Goal: Information Seeking & Learning: Learn about a topic

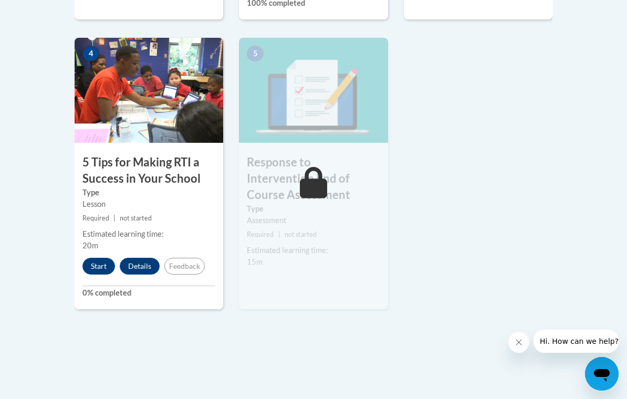
scroll to position [626, 0]
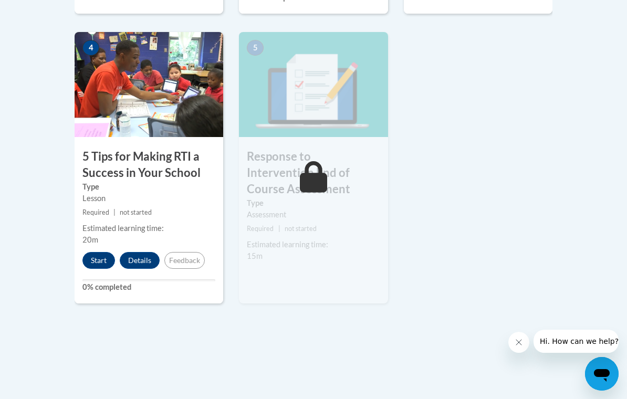
click at [97, 252] on button "Start" at bounding box center [98, 260] width 33 height 17
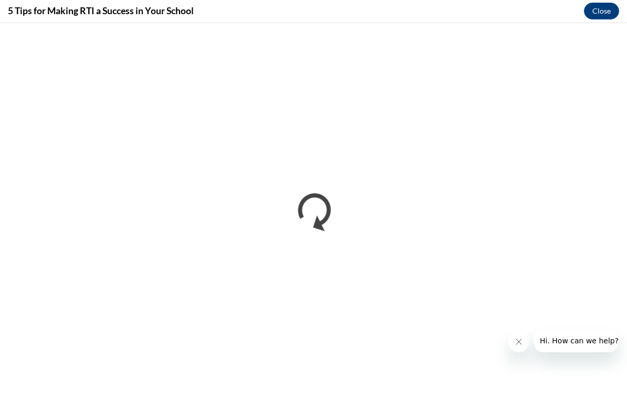
scroll to position [782, 0]
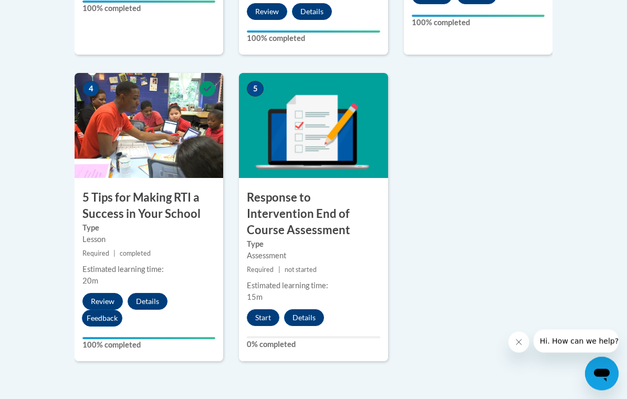
scroll to position [585, 0]
click at [261, 309] on button "Start" at bounding box center [263, 317] width 33 height 17
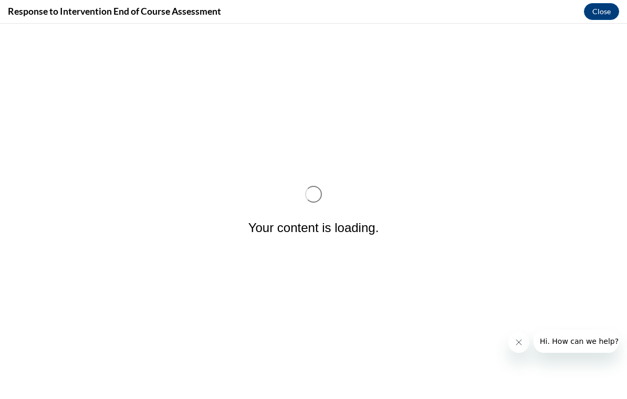
scroll to position [0, 0]
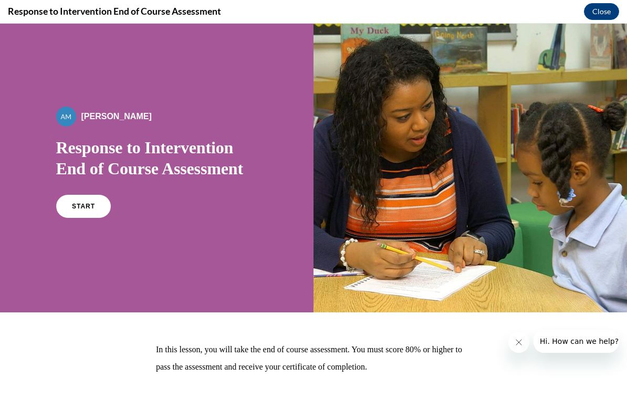
click at [87, 206] on span "START" at bounding box center [83, 206] width 23 height 7
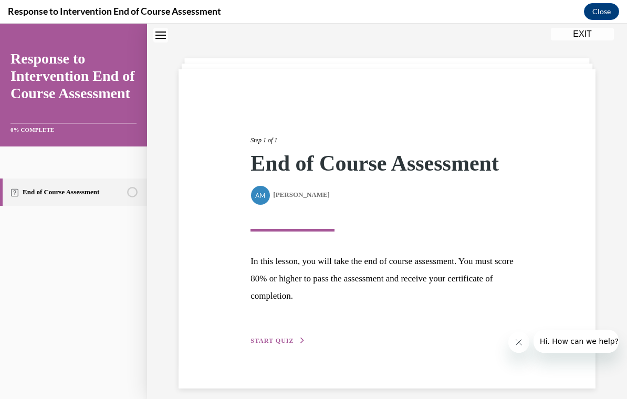
scroll to position [33, 0]
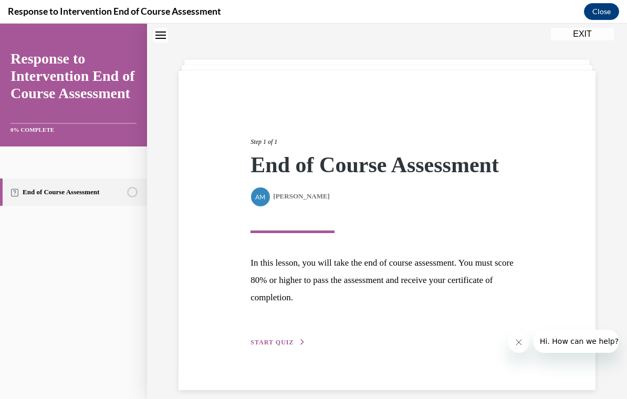
click at [276, 344] on span "START QUIZ" at bounding box center [271, 342] width 43 height 7
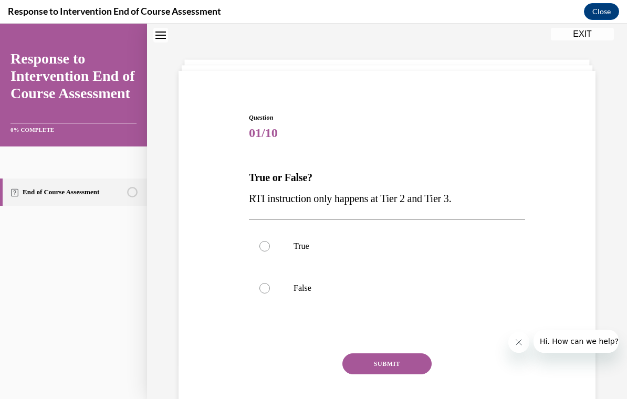
click at [301, 290] on p "False" at bounding box center [395, 288] width 205 height 10
click at [270, 290] on input "False" at bounding box center [264, 288] width 10 height 10
radio input "true"
click at [390, 370] on button "SUBMIT" at bounding box center [386, 363] width 89 height 21
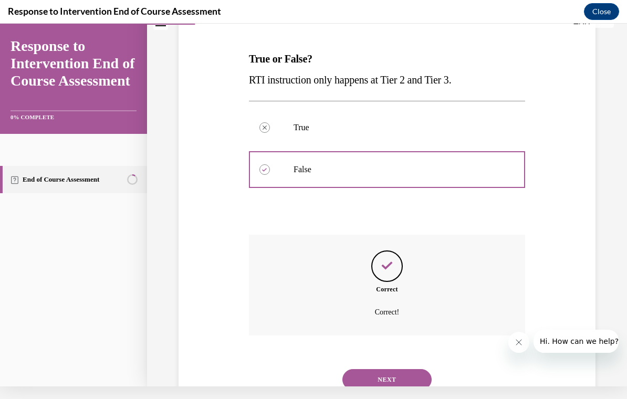
scroll to position [149, 0]
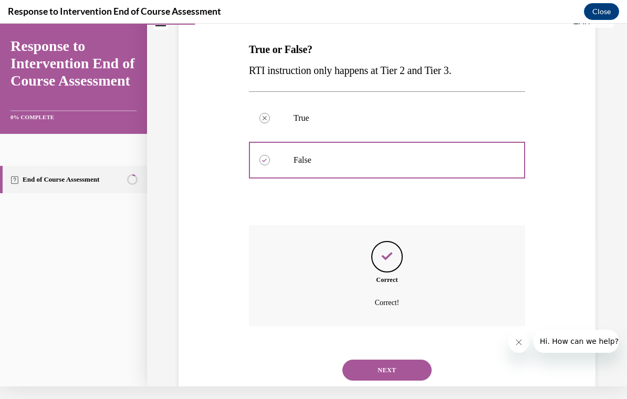
click at [383, 361] on button "NEXT" at bounding box center [386, 370] width 89 height 21
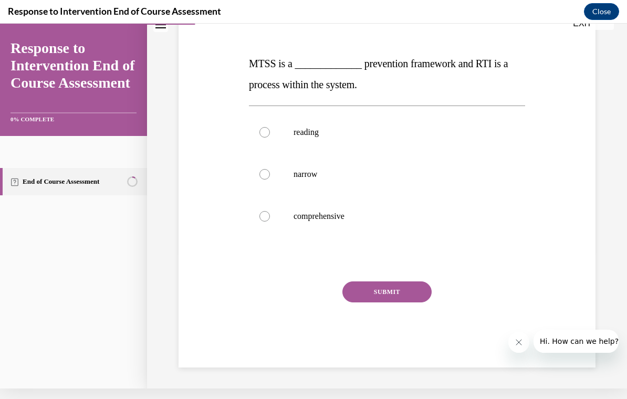
scroll to position [106, 0]
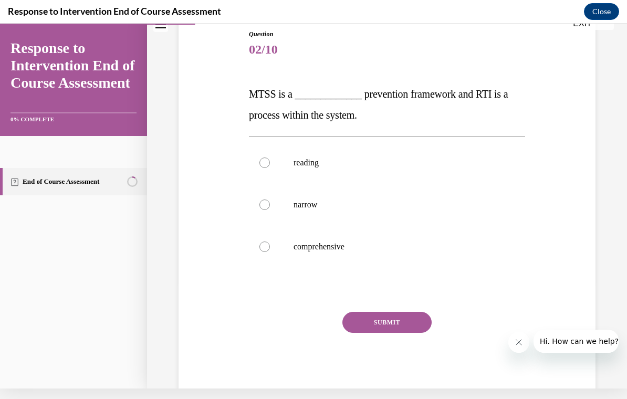
click at [324, 255] on label "comprehensive" at bounding box center [387, 247] width 276 height 42
click at [270, 252] on input "comprehensive" at bounding box center [264, 246] width 10 height 10
radio input "true"
click at [413, 328] on button "SUBMIT" at bounding box center [386, 322] width 89 height 21
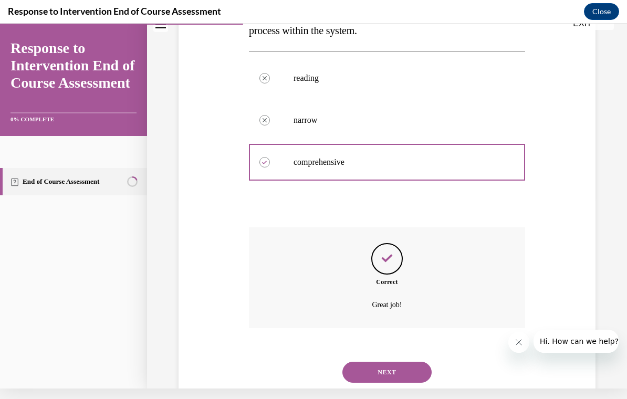
click at [388, 362] on button "NEXT" at bounding box center [386, 372] width 89 height 21
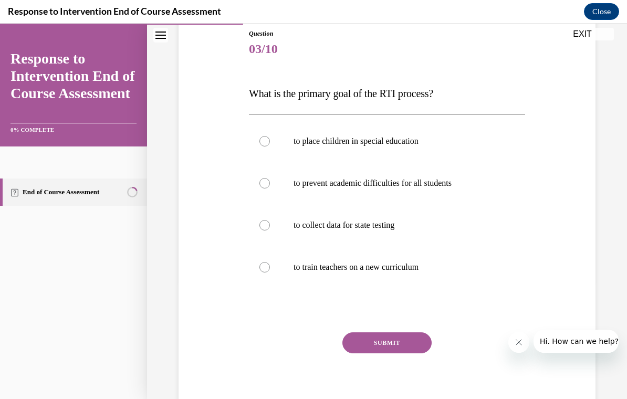
click at [391, 186] on p "to prevent academic difficulties for all students" at bounding box center [395, 183] width 205 height 10
click at [270, 186] on input "to prevent academic difficulties for all students" at bounding box center [264, 183] width 10 height 10
radio input "true"
click at [395, 346] on button "SUBMIT" at bounding box center [386, 342] width 89 height 21
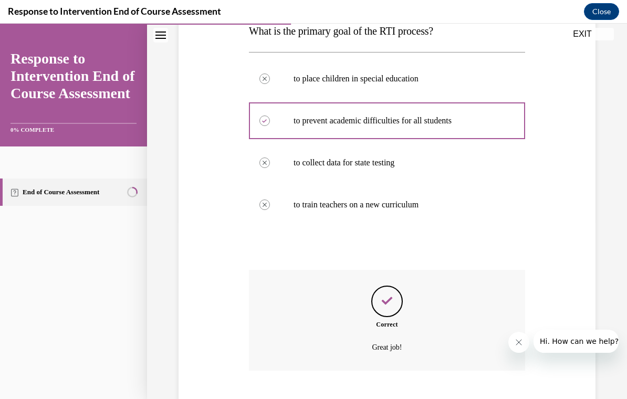
scroll to position [212, 0]
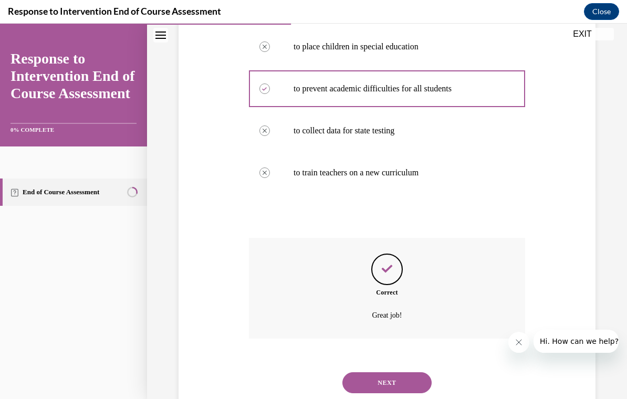
click at [402, 372] on button "NEXT" at bounding box center [386, 382] width 89 height 21
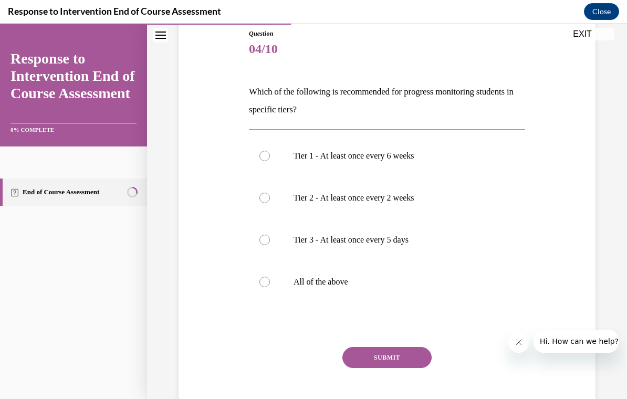
click at [318, 278] on p "All of the above" at bounding box center [395, 282] width 205 height 10
click at [270, 278] on input "All of the above" at bounding box center [264, 282] width 10 height 10
radio input "true"
click at [392, 355] on button "SUBMIT" at bounding box center [386, 357] width 89 height 21
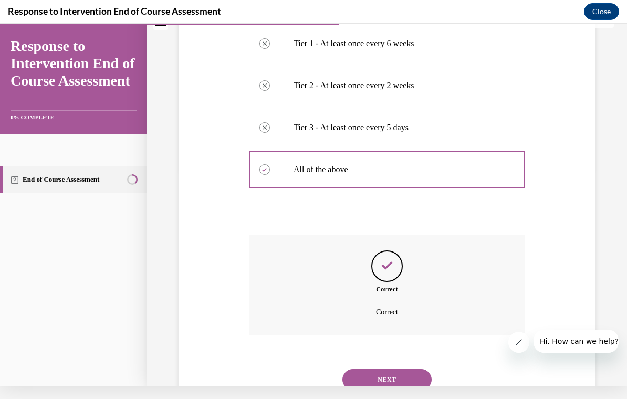
scroll to position [226, 0]
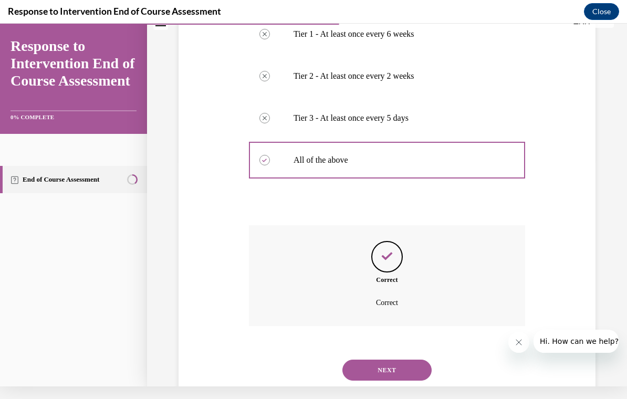
click at [405, 360] on button "NEXT" at bounding box center [386, 370] width 89 height 21
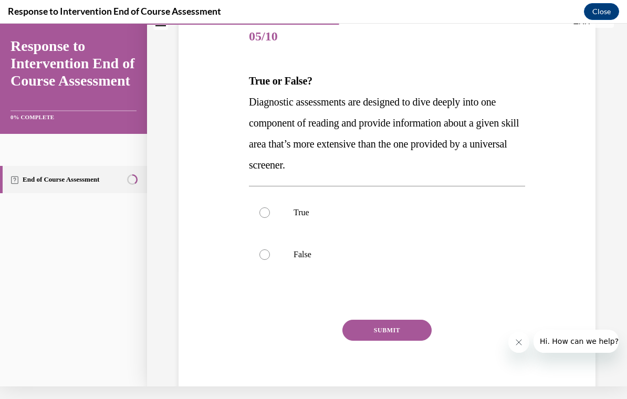
scroll to position [0, 0]
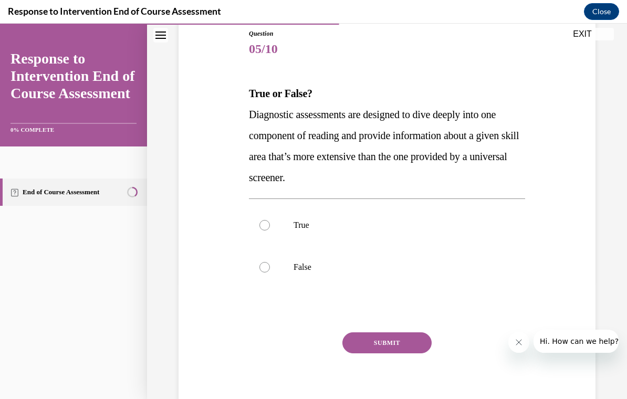
click at [269, 267] on div at bounding box center [264, 267] width 10 height 10
click at [269, 267] on input "False" at bounding box center [264, 267] width 10 height 10
radio input "true"
click at [395, 345] on button "SUBMIT" at bounding box center [386, 342] width 89 height 21
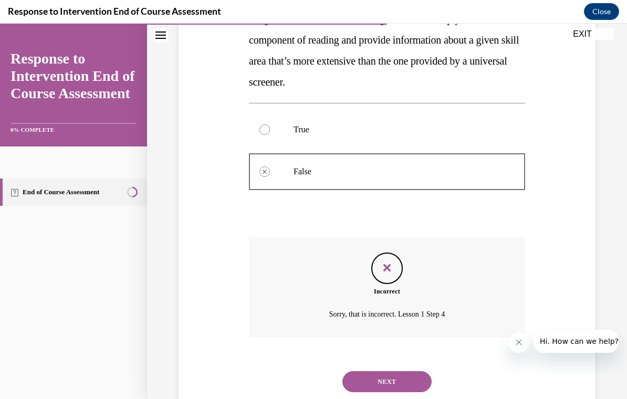
scroll to position [212, 0]
click at [391, 372] on button "NEXT" at bounding box center [386, 382] width 89 height 21
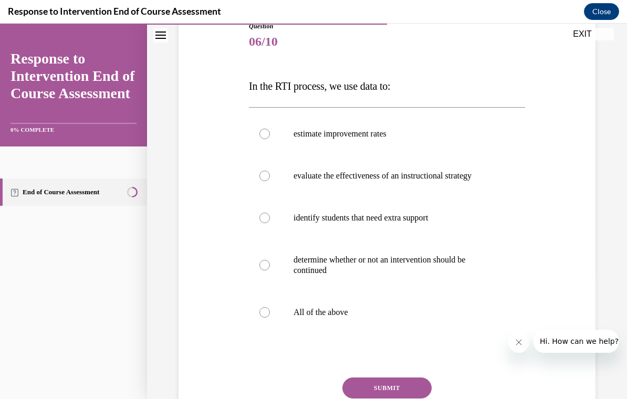
scroll to position [124, 0]
click at [327, 318] on label "All of the above" at bounding box center [387, 312] width 276 height 42
click at [270, 318] on input "All of the above" at bounding box center [264, 312] width 10 height 10
radio input "true"
click at [398, 387] on button "SUBMIT" at bounding box center [386, 387] width 89 height 21
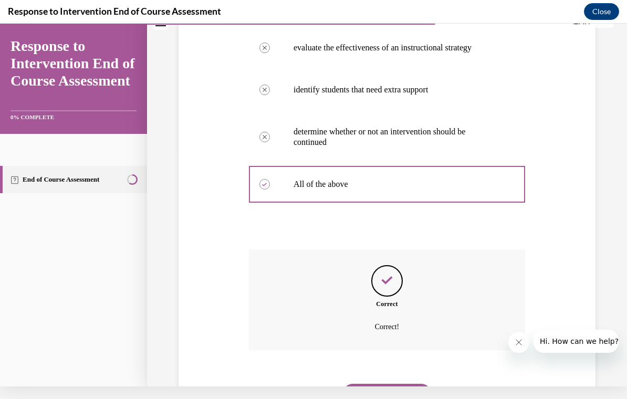
scroll to position [264, 0]
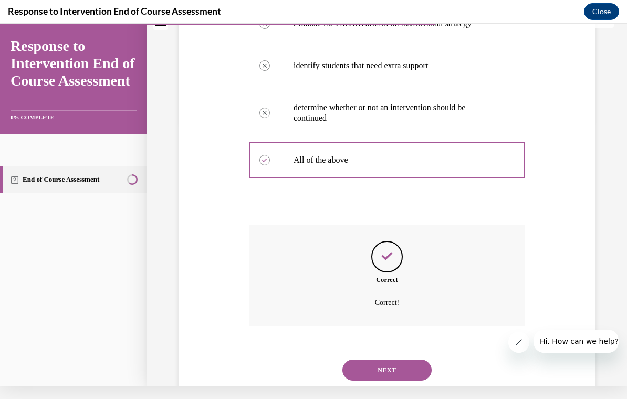
click at [405, 360] on button "NEXT" at bounding box center [386, 370] width 89 height 21
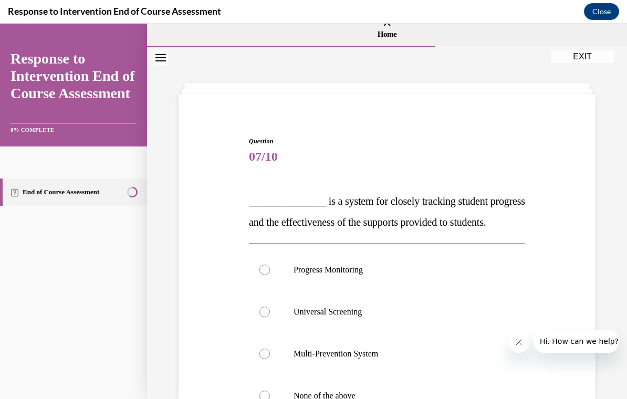
scroll to position [51, 0]
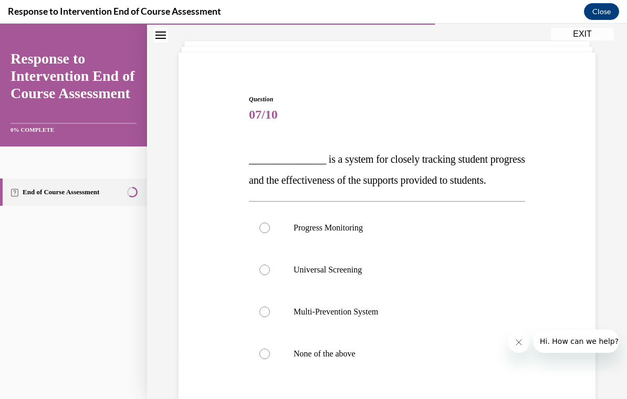
click at [340, 233] on p "Progress Monitoring" at bounding box center [395, 228] width 205 height 10
click at [270, 233] on input "Progress Monitoring" at bounding box center [264, 228] width 10 height 10
radio input "true"
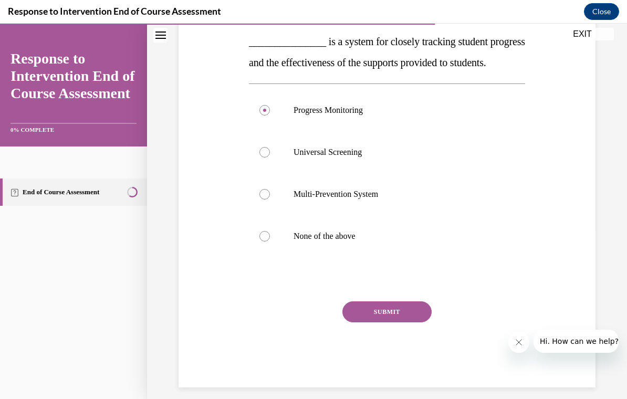
click at [378, 322] on button "SUBMIT" at bounding box center [386, 311] width 89 height 21
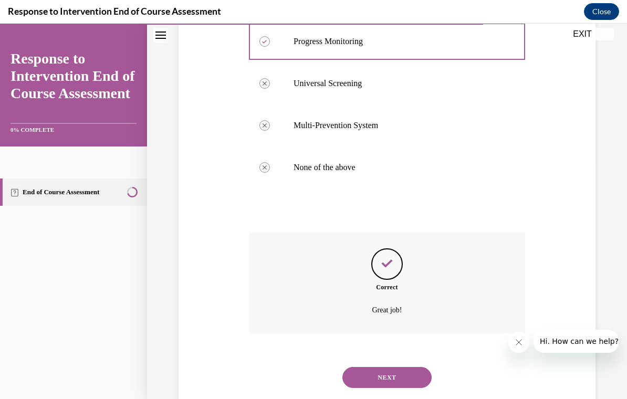
scroll to position [254, 0]
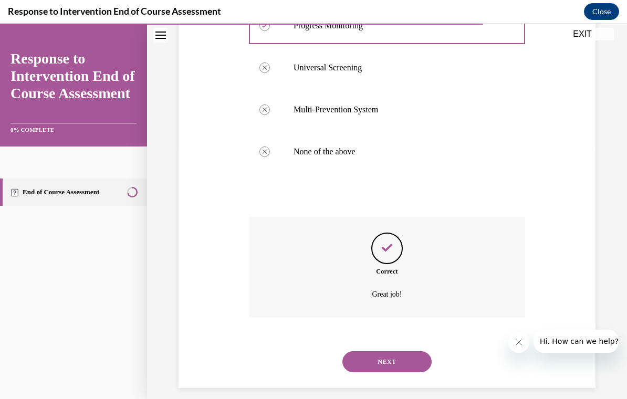
click at [408, 372] on button "NEXT" at bounding box center [386, 361] width 89 height 21
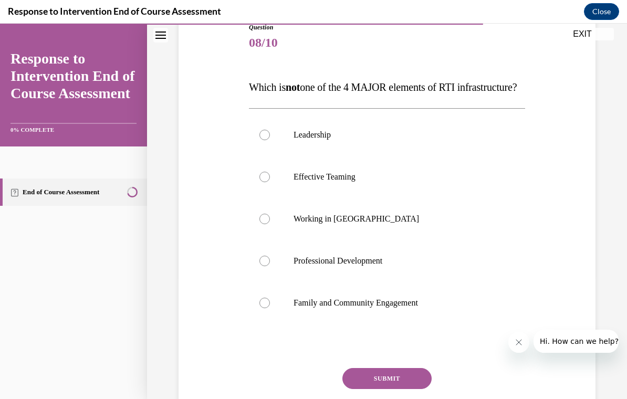
scroll to position [121, 0]
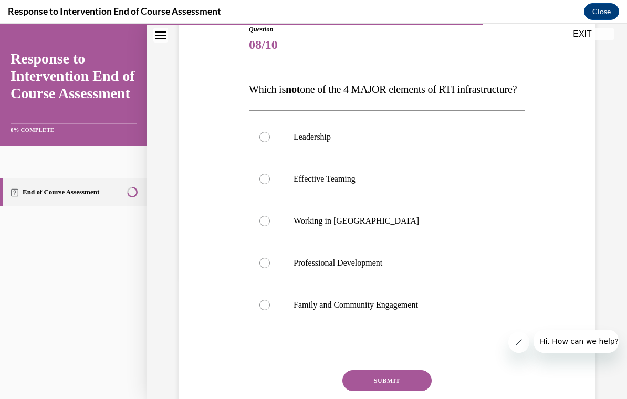
click at [329, 242] on label "Working in [GEOGRAPHIC_DATA]" at bounding box center [387, 221] width 276 height 42
click at [270, 226] on input "Working in [GEOGRAPHIC_DATA]" at bounding box center [264, 221] width 10 height 10
radio input "true"
click at [412, 391] on button "SUBMIT" at bounding box center [386, 380] width 89 height 21
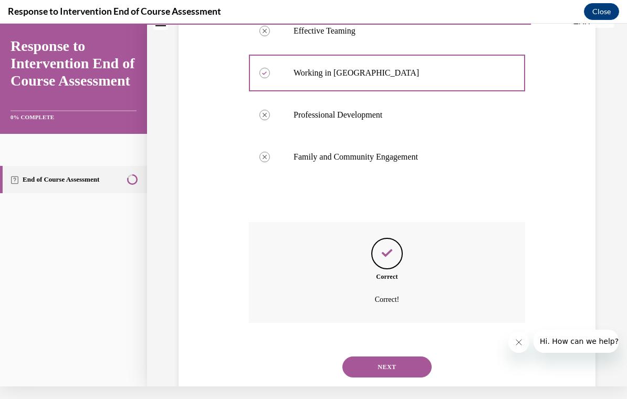
scroll to position [275, 0]
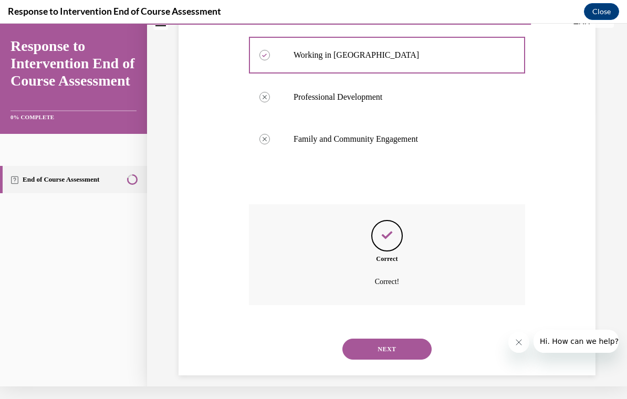
click at [391, 360] on button "NEXT" at bounding box center [386, 349] width 89 height 21
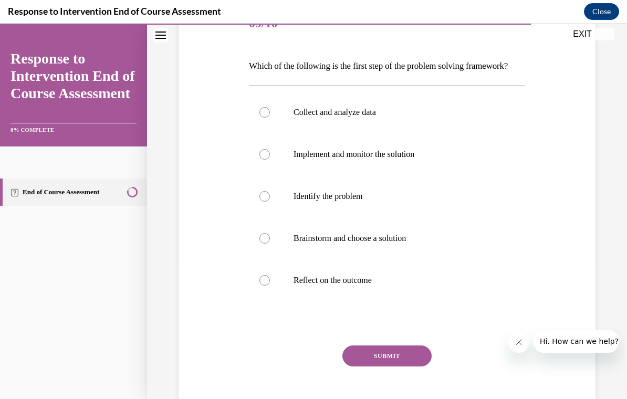
scroll to position [143, 0]
click at [348, 217] on label "Identify the problem" at bounding box center [387, 196] width 276 height 42
click at [270, 202] on input "Identify the problem" at bounding box center [264, 196] width 10 height 10
radio input "true"
click at [399, 366] on button "SUBMIT" at bounding box center [386, 355] width 89 height 21
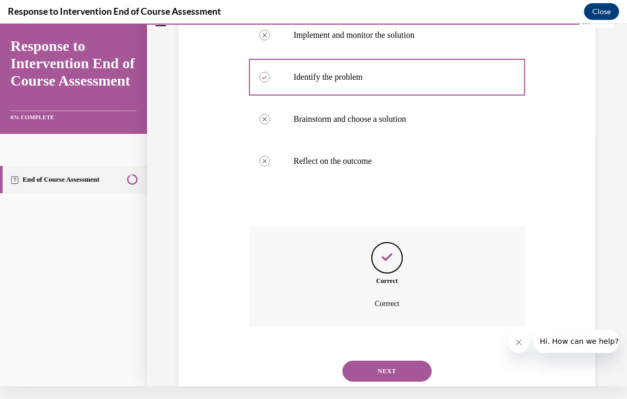
scroll to position [268, 0]
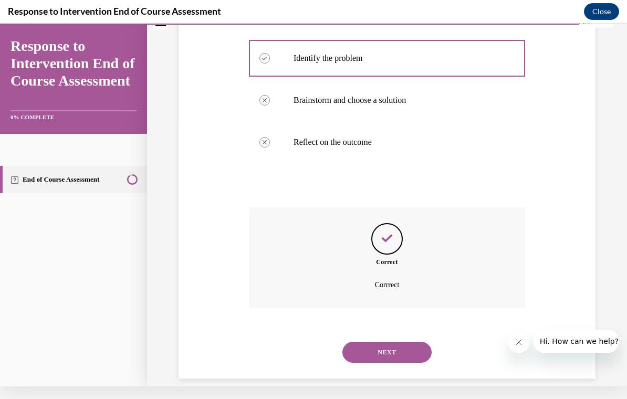
click at [394, 353] on button "NEXT" at bounding box center [386, 352] width 89 height 21
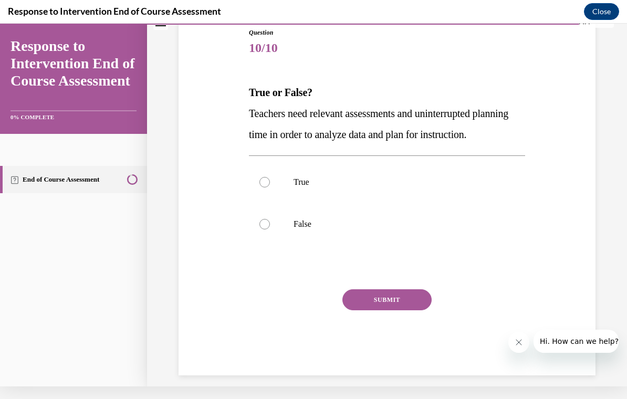
scroll to position [10, 0]
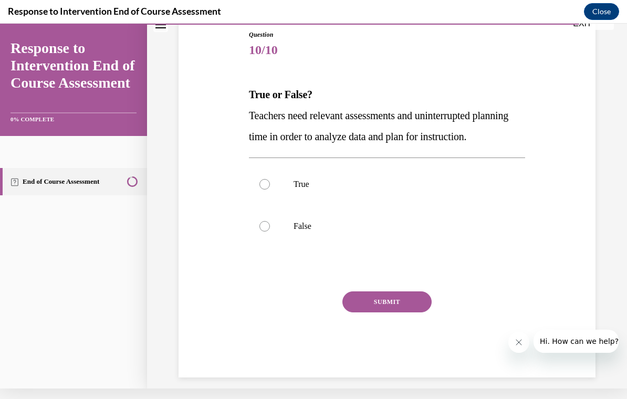
click at [295, 190] on p "True" at bounding box center [395, 184] width 205 height 10
click at [270, 190] on input "True" at bounding box center [264, 184] width 10 height 10
radio input "true"
click at [397, 312] on button "SUBMIT" at bounding box center [386, 301] width 89 height 21
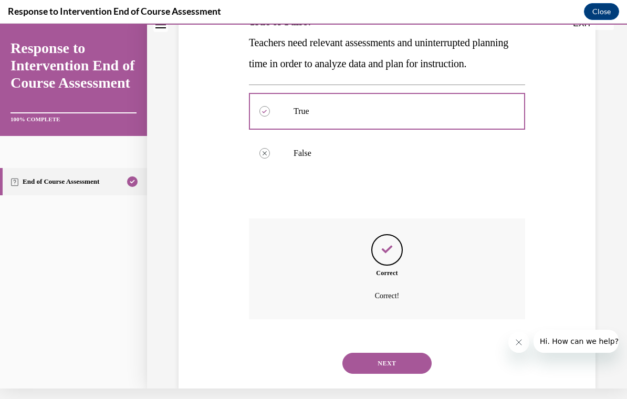
scroll to position [191, 0]
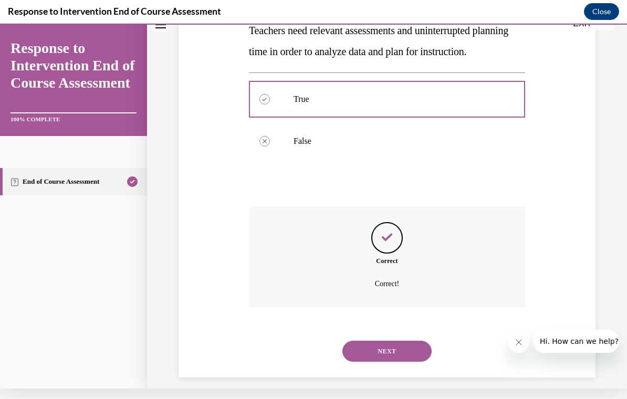
click at [401, 359] on button "NEXT" at bounding box center [386, 351] width 89 height 21
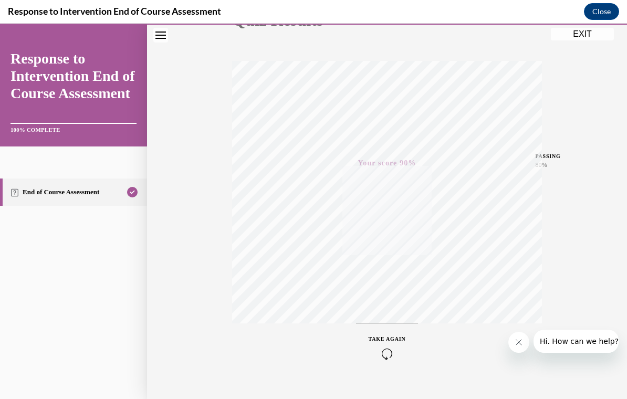
scroll to position [145, 0]
click at [576, 38] on button "EXIT" at bounding box center [582, 34] width 63 height 13
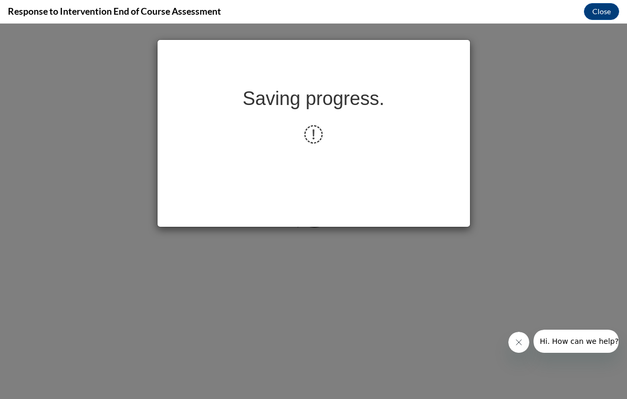
scroll to position [0, 0]
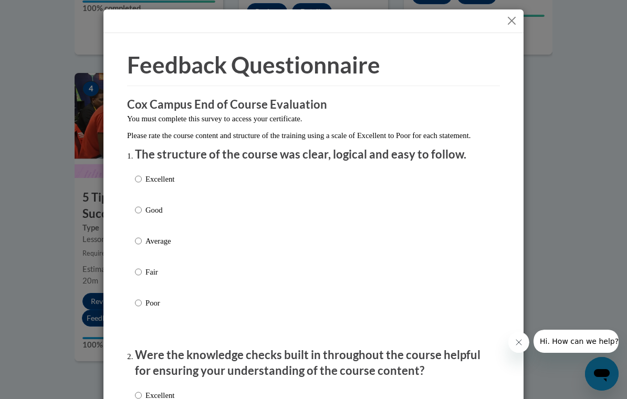
click at [507, 23] on button "Close" at bounding box center [511, 20] width 13 height 13
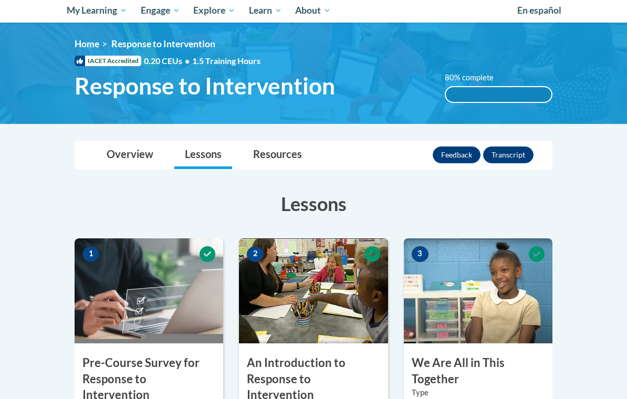
scroll to position [114, 0]
click at [454, 154] on button "Feedback" at bounding box center [457, 154] width 48 height 17
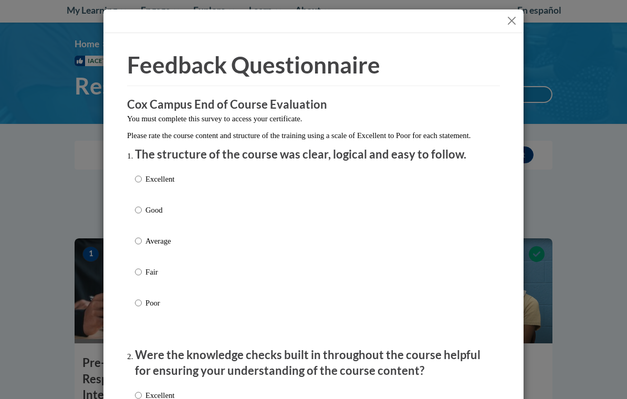
click at [151, 204] on p "Good" at bounding box center [159, 210] width 29 height 12
click at [142, 204] on input "Good" at bounding box center [138, 210] width 7 height 12
radio input "true"
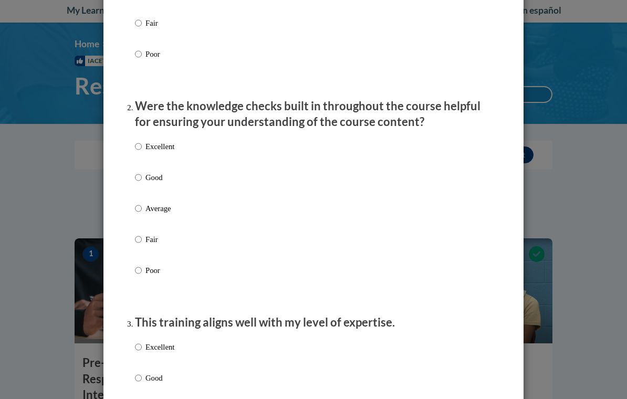
click at [144, 165] on label "Excellent" at bounding box center [154, 155] width 39 height 28
click at [142, 152] on input "Excellent" at bounding box center [138, 147] width 7 height 12
radio input "true"
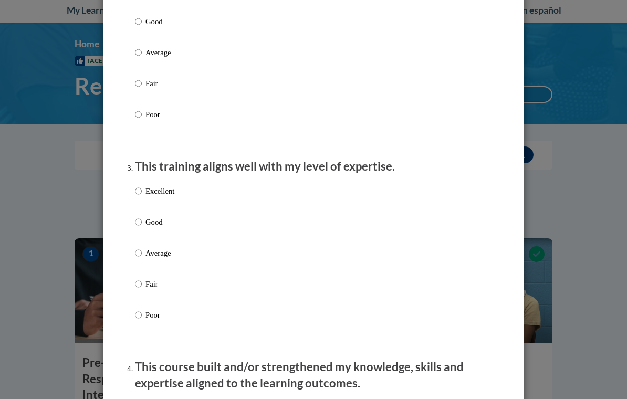
scroll to position [416, 0]
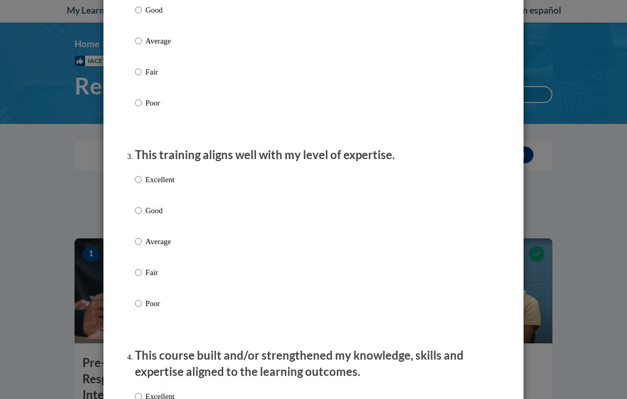
click at [151, 207] on p "Good" at bounding box center [159, 211] width 29 height 12
click at [142, 207] on input "Good" at bounding box center [138, 211] width 7 height 12
radio input "true"
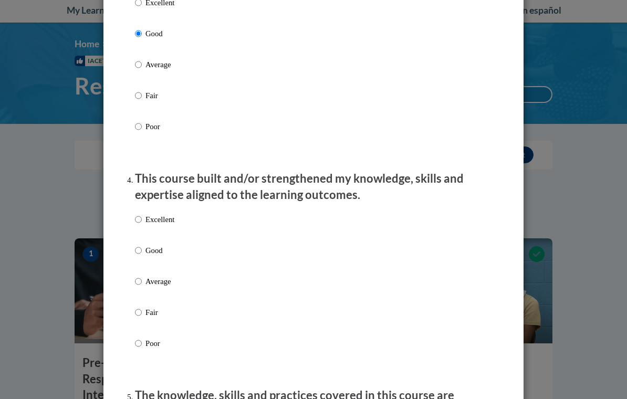
scroll to position [642, 0]
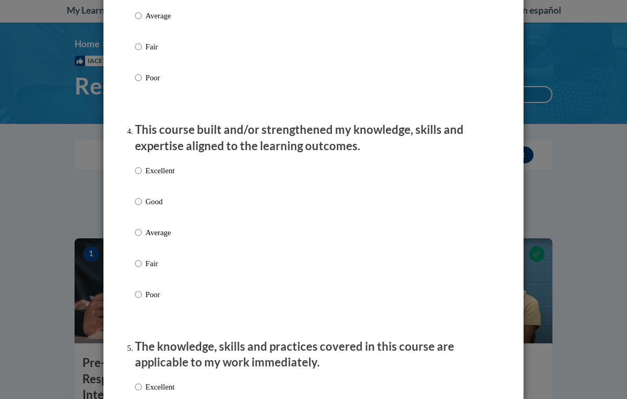
click at [141, 196] on input "Good" at bounding box center [138, 202] width 7 height 12
radio input "true"
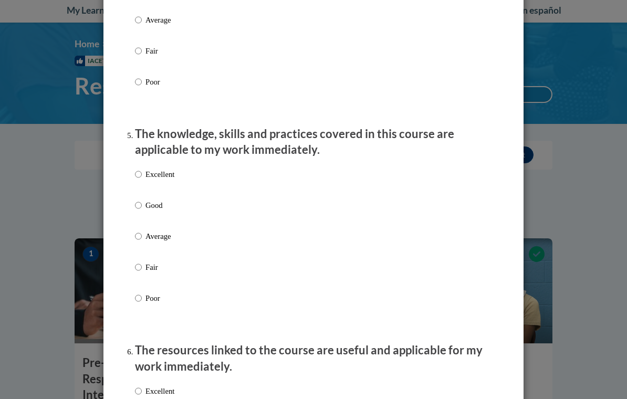
scroll to position [860, 0]
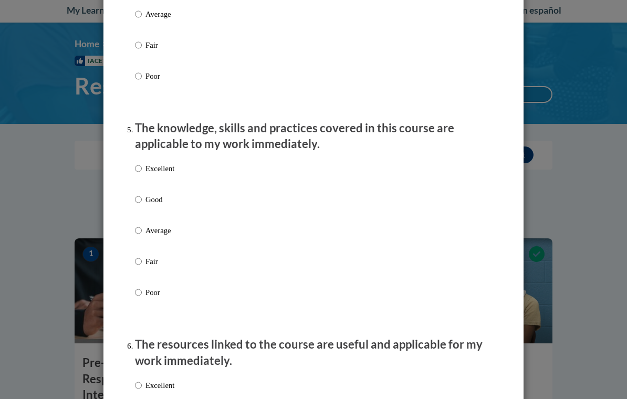
click at [150, 201] on p "Good" at bounding box center [159, 200] width 29 height 12
click at [142, 201] on input "Good" at bounding box center [138, 200] width 7 height 12
radio input "true"
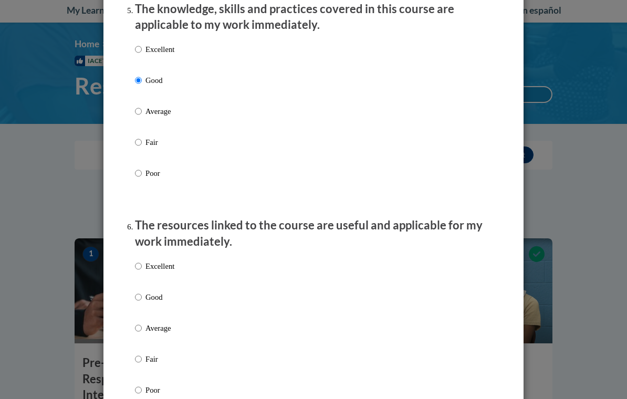
scroll to position [1052, 0]
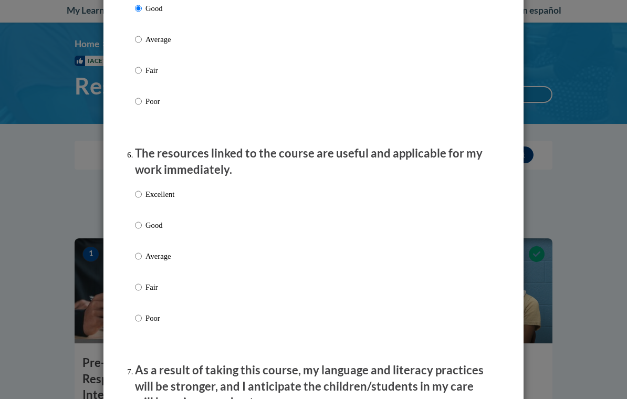
click at [142, 220] on input "Good" at bounding box center [138, 225] width 7 height 12
radio input "true"
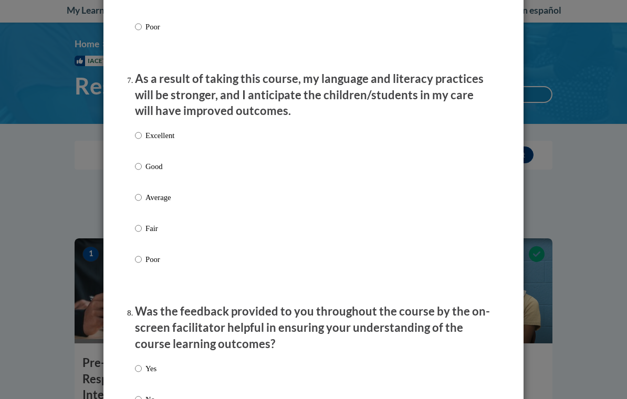
scroll to position [1351, 0]
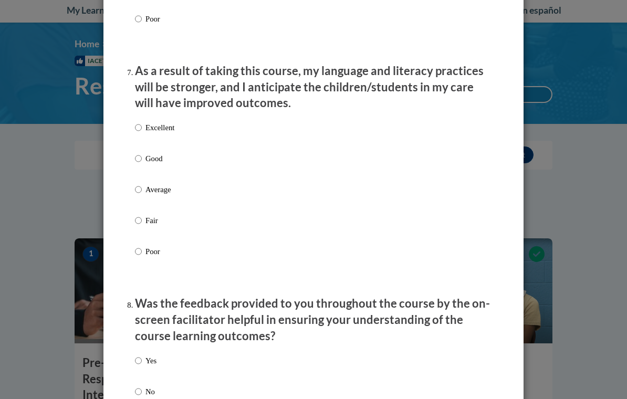
click at [141, 153] on input "Good" at bounding box center [138, 159] width 7 height 12
radio input "true"
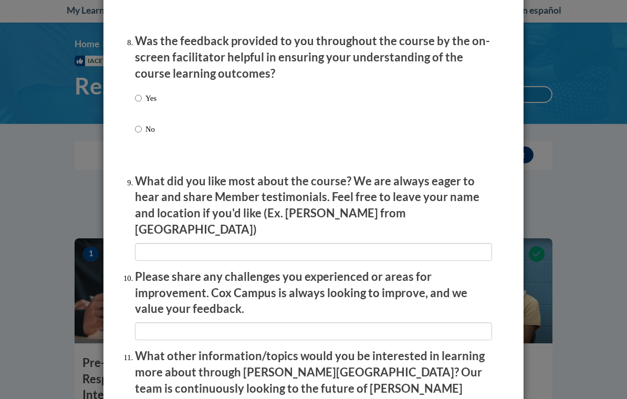
scroll to position [1622, 0]
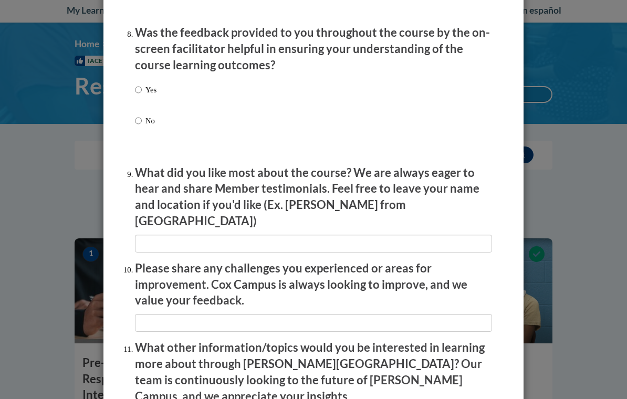
click at [136, 84] on input "Yes" at bounding box center [138, 90] width 7 height 12
radio input "true"
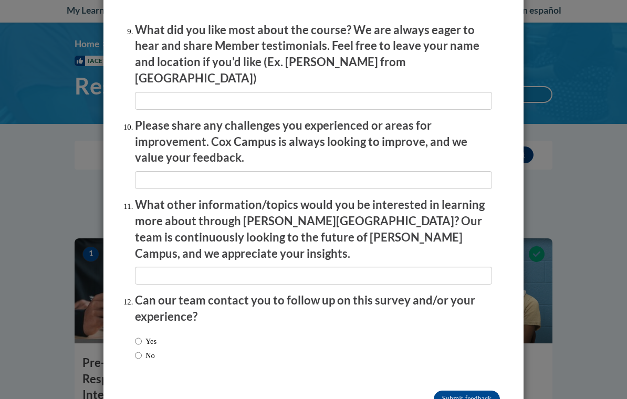
scroll to position [1764, 0]
click at [472, 391] on input "Submit feedback" at bounding box center [467, 399] width 66 height 17
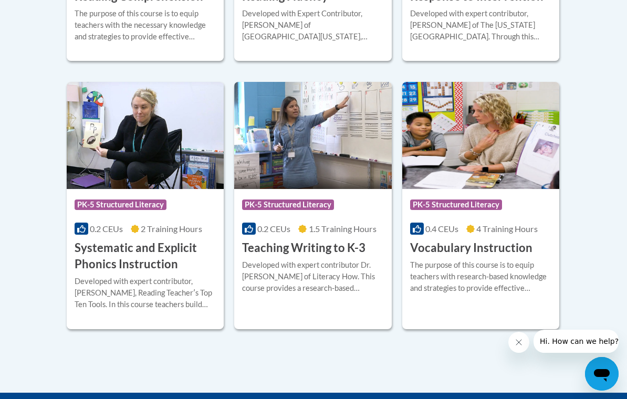
scroll to position [1197, 0]
